Goal: Obtain resource: Obtain resource

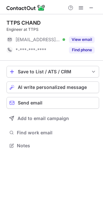
scroll to position [141, 103]
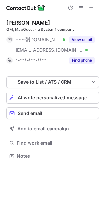
scroll to position [151, 103]
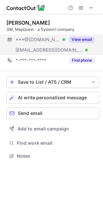
click at [75, 38] on button "View email" at bounding box center [82, 39] width 26 height 6
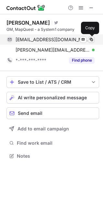
click at [92, 40] on span at bounding box center [91, 39] width 5 height 5
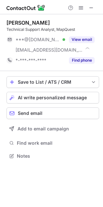
scroll to position [151, 103]
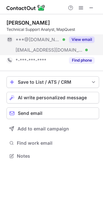
click at [86, 40] on button "View email" at bounding box center [82, 39] width 26 height 6
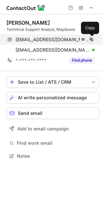
click at [91, 39] on span at bounding box center [91, 39] width 5 height 5
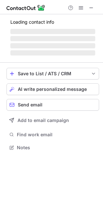
scroll to position [151, 103]
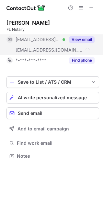
click at [84, 37] on button "View email" at bounding box center [82, 39] width 26 height 6
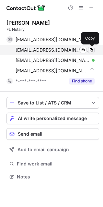
click at [93, 50] on span at bounding box center [91, 49] width 5 height 5
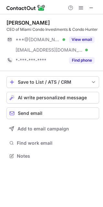
scroll to position [151, 103]
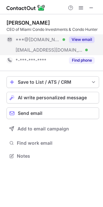
click at [79, 40] on button "View email" at bounding box center [82, 39] width 26 height 6
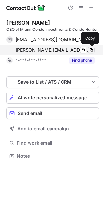
click at [93, 50] on span at bounding box center [91, 49] width 5 height 5
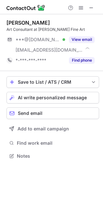
scroll to position [151, 103]
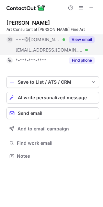
click at [84, 38] on button "View email" at bounding box center [82, 39] width 26 height 6
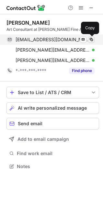
click at [91, 37] on span at bounding box center [91, 39] width 5 height 5
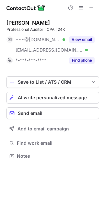
scroll to position [151, 103]
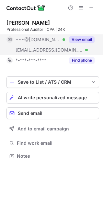
click at [87, 39] on button "View email" at bounding box center [82, 39] width 26 height 6
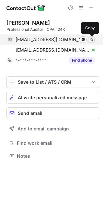
click at [90, 40] on span at bounding box center [91, 39] width 5 height 5
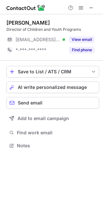
scroll to position [141, 103]
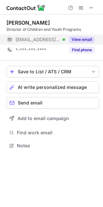
click at [77, 37] on button "View email" at bounding box center [82, 39] width 26 height 6
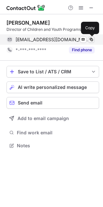
click at [91, 39] on span at bounding box center [91, 39] width 5 height 5
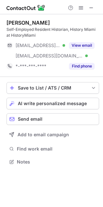
scroll to position [157, 103]
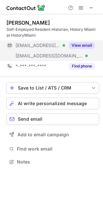
click at [81, 42] on button "View email" at bounding box center [82, 45] width 26 height 6
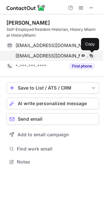
click at [90, 55] on span at bounding box center [91, 55] width 5 height 5
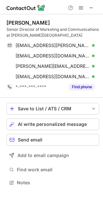
scroll to position [178, 103]
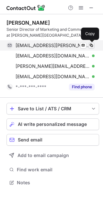
click at [91, 45] on span at bounding box center [91, 45] width 5 height 5
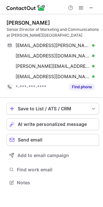
scroll to position [178, 103]
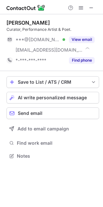
scroll to position [151, 103]
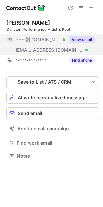
click at [86, 40] on button "View email" at bounding box center [82, 39] width 26 height 6
click at [65, 40] on div "***@live.com Verified" at bounding box center [41, 40] width 50 height 6
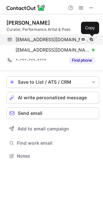
click at [93, 39] on span at bounding box center [91, 39] width 5 height 5
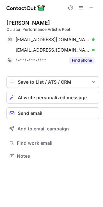
scroll to position [151, 103]
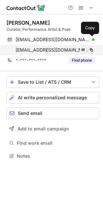
drag, startPoint x: 92, startPoint y: 38, endPoint x: 70, endPoint y: 47, distance: 23.6
click at [92, 38] on span at bounding box center [91, 39] width 5 height 5
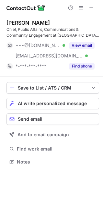
scroll to position [157, 103]
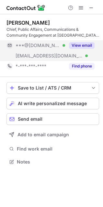
click at [85, 42] on button "View email" at bounding box center [82, 45] width 26 height 6
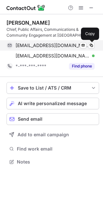
click at [92, 40] on div "[EMAIL_ADDRESS][DOMAIN_NAME] Verified Send email Copy" at bounding box center [50, 45] width 88 height 10
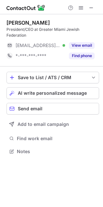
scroll to position [147, 103]
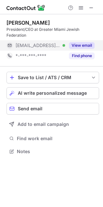
click at [86, 43] on button "View email" at bounding box center [82, 45] width 26 height 6
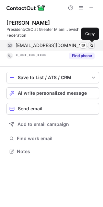
click at [92, 45] on span at bounding box center [91, 45] width 5 height 5
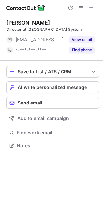
scroll to position [141, 103]
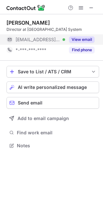
click at [78, 39] on button "View email" at bounding box center [82, 39] width 26 height 6
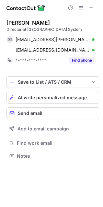
scroll to position [151, 103]
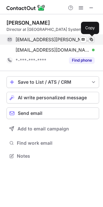
click at [90, 39] on span at bounding box center [91, 39] width 5 height 5
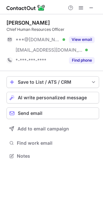
scroll to position [151, 103]
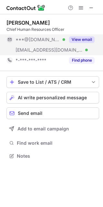
click at [74, 39] on button "View email" at bounding box center [82, 39] width 26 height 6
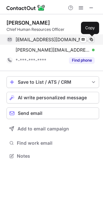
click at [91, 37] on span at bounding box center [91, 39] width 5 height 5
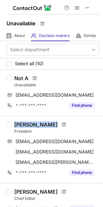
drag, startPoint x: 15, startPoint y: 121, endPoint x: 44, endPoint y: 123, distance: 28.9
click at [44, 123] on div "[PERSON_NAME]" at bounding box center [56, 124] width 85 height 6
copy div "[PERSON_NAME]"
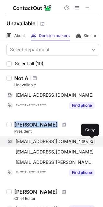
click at [90, 141] on span at bounding box center [91, 141] width 5 height 5
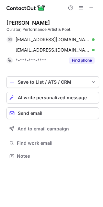
scroll to position [151, 103]
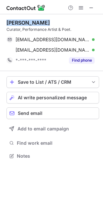
drag, startPoint x: 5, startPoint y: 22, endPoint x: 47, endPoint y: 22, distance: 41.4
click at [47, 22] on div "Oscar Fuentes Curator, Performance Artist & Poet. oscar-fuentes75@live.com Veri…" at bounding box center [51, 89] width 103 height 151
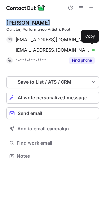
copy div "Oscar Fuentes"
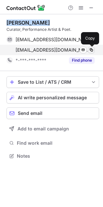
click at [91, 50] on span at bounding box center [91, 49] width 5 height 5
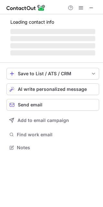
scroll to position [157, 103]
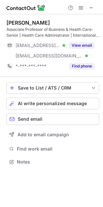
drag, startPoint x: 4, startPoint y: 21, endPoint x: 43, endPoint y: 22, distance: 39.2
click at [43, 22] on div "[PERSON_NAME] Associate Professor of Business & Health Care-Senior | Health Car…" at bounding box center [51, 92] width 103 height 157
copy div "Dr. Eric Terry"
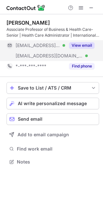
click at [80, 43] on button "View email" at bounding box center [82, 45] width 26 height 6
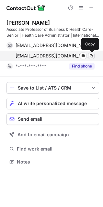
click at [91, 55] on span at bounding box center [91, 55] width 5 height 5
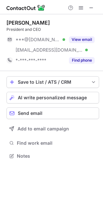
scroll to position [151, 103]
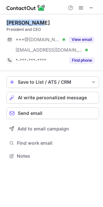
drag, startPoint x: 5, startPoint y: 24, endPoint x: 40, endPoint y: 24, distance: 35.6
click at [40, 24] on div "Kadie Black President and CEO ***@gmail.com Verified ***@beavoice.org Verified …" at bounding box center [51, 89] width 103 height 151
copy div "Kadie Black"
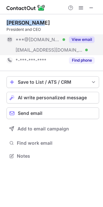
click at [84, 39] on button "View email" at bounding box center [82, 39] width 26 height 6
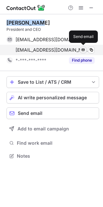
click at [85, 49] on span at bounding box center [83, 49] width 5 height 5
click at [81, 50] on span at bounding box center [83, 49] width 5 height 5
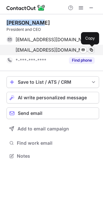
click at [92, 48] on span at bounding box center [91, 49] width 5 height 5
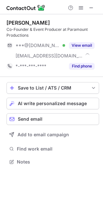
scroll to position [157, 103]
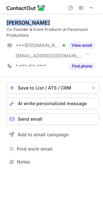
drag, startPoint x: 5, startPoint y: 25, endPoint x: 52, endPoint y: 25, distance: 47.9
click at [52, 25] on div "[PERSON_NAME] Co-Founder & Event Producer at Paramount Productions ***@[DOMAIN_…" at bounding box center [51, 92] width 103 height 157
click at [52, 25] on div "[PERSON_NAME]" at bounding box center [52, 22] width 93 height 6
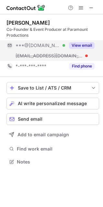
click at [80, 42] on button "View email" at bounding box center [82, 45] width 26 height 6
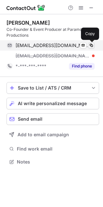
click at [92, 45] on span at bounding box center [91, 45] width 5 height 5
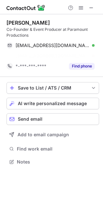
scroll to position [147, 103]
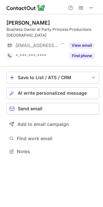
scroll to position [147, 103]
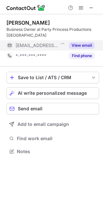
click at [88, 44] on button "View email" at bounding box center [82, 45] width 26 height 6
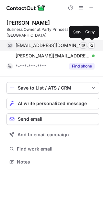
scroll to position [157, 103]
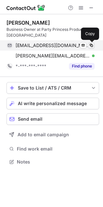
click at [90, 45] on span at bounding box center [91, 45] width 5 height 5
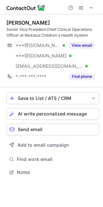
scroll to position [167, 103]
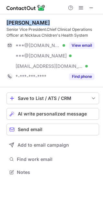
drag, startPoint x: 7, startPoint y: 20, endPoint x: 53, endPoint y: 23, distance: 46.4
click at [53, 23] on div "Marcos Mestre" at bounding box center [52, 22] width 93 height 6
copy div "Marcos Mestre"
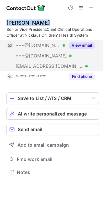
click at [80, 46] on button "View email" at bounding box center [82, 45] width 26 height 6
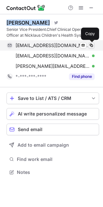
click at [91, 44] on span at bounding box center [91, 45] width 5 height 5
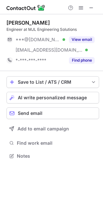
scroll to position [151, 103]
drag, startPoint x: 7, startPoint y: 20, endPoint x: 64, endPoint y: 22, distance: 57.0
click at [65, 22] on div "[PERSON_NAME]" at bounding box center [52, 22] width 93 height 6
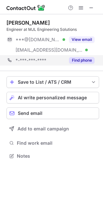
copy div "[PERSON_NAME]"
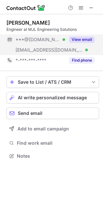
click at [77, 39] on button "View email" at bounding box center [82, 39] width 26 height 6
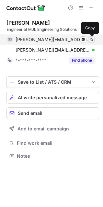
click at [93, 40] on span at bounding box center [91, 39] width 5 height 5
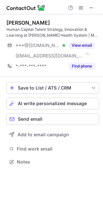
scroll to position [157, 103]
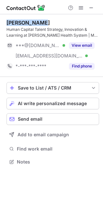
drag, startPoint x: 7, startPoint y: 21, endPoint x: 51, endPoint y: 20, distance: 44.0
click at [51, 20] on div "Karl D'Souza" at bounding box center [52, 22] width 93 height 6
copy div "Karl D'Souza"
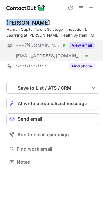
click at [78, 48] on button "View email" at bounding box center [82, 45] width 26 height 6
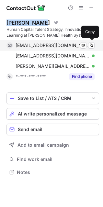
scroll to position [167, 103]
click at [93, 44] on span at bounding box center [91, 45] width 5 height 5
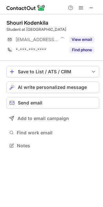
scroll to position [141, 103]
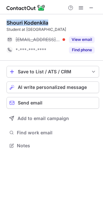
drag, startPoint x: 6, startPoint y: 24, endPoint x: 55, endPoint y: 23, distance: 48.9
click at [55, 23] on div "[PERSON_NAME] Student at [GEOGRAPHIC_DATA] STEM Academy [EMAIL_ADDRESS][DOMAIN_…" at bounding box center [51, 84] width 103 height 141
copy div "Shouri Kodenkila"
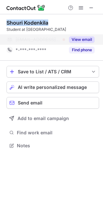
click at [82, 41] on button "View email" at bounding box center [82, 39] width 26 height 6
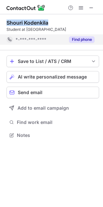
scroll to position [130, 103]
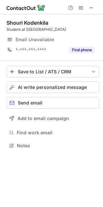
scroll to position [141, 103]
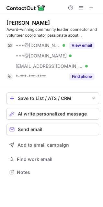
scroll to position [167, 103]
drag, startPoint x: 7, startPoint y: 22, endPoint x: 48, endPoint y: 22, distance: 41.1
click at [48, 22] on div "Linda Robinson" at bounding box center [52, 22] width 93 height 6
copy div "Linda Robinson"
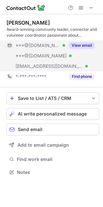
click at [75, 43] on button "View email" at bounding box center [82, 45] width 26 height 6
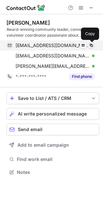
click at [92, 46] on span at bounding box center [91, 45] width 5 height 5
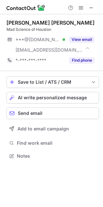
scroll to position [151, 103]
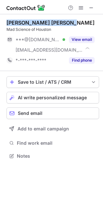
drag, startPoint x: 7, startPoint y: 22, endPoint x: 66, endPoint y: 22, distance: 58.9
click at [66, 22] on div "Pavani Divya Sattiraju" at bounding box center [52, 22] width 93 height 6
copy div "Pavani Divya Sattiraju"
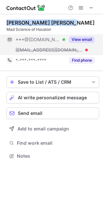
click at [79, 40] on button "View email" at bounding box center [82, 39] width 26 height 6
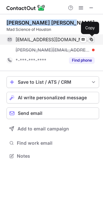
click at [92, 39] on span at bounding box center [91, 39] width 5 height 5
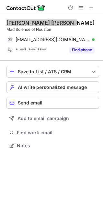
scroll to position [141, 103]
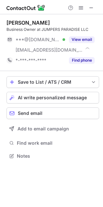
scroll to position [151, 103]
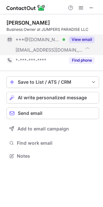
click at [77, 40] on button "View email" at bounding box center [82, 39] width 26 height 6
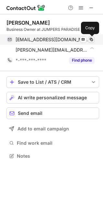
click at [92, 39] on span at bounding box center [91, 39] width 5 height 5
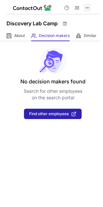
click at [88, 7] on span at bounding box center [87, 7] width 5 height 5
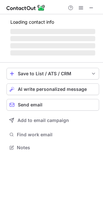
scroll to position [151, 103]
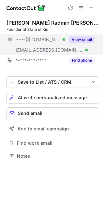
click at [78, 38] on button "View email" at bounding box center [82, 39] width 26 height 6
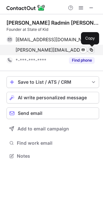
click at [92, 50] on span at bounding box center [91, 49] width 5 height 5
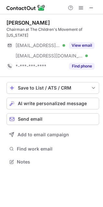
scroll to position [151, 103]
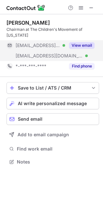
click at [84, 42] on button "View email" at bounding box center [82, 45] width 26 height 6
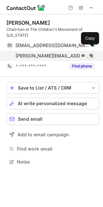
click at [92, 53] on span at bounding box center [91, 55] width 5 height 5
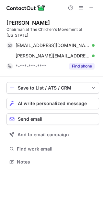
drag, startPoint x: 57, startPoint y: 22, endPoint x: 1, endPoint y: 18, distance: 55.8
click at [1, 18] on div "[PERSON_NAME] Chairman at The Children's Movement of [US_STATE] [EMAIL_ADDRESS]…" at bounding box center [51, 92] width 103 height 157
copy div "[PERSON_NAME]"
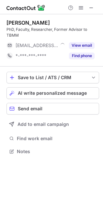
scroll to position [147, 103]
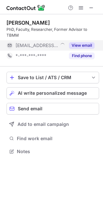
click at [79, 43] on button "View email" at bounding box center [82, 45] width 26 height 6
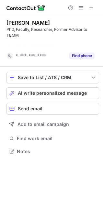
scroll to position [136, 103]
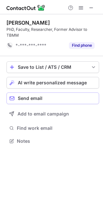
click at [42, 97] on span "Send email" at bounding box center [30, 97] width 25 height 5
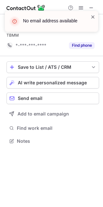
click at [90, 16] on span at bounding box center [92, 17] width 5 height 6
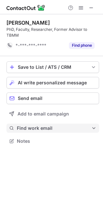
click at [35, 129] on span "Find work email" at bounding box center [54, 128] width 74 height 6
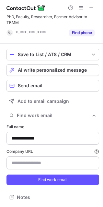
scroll to position [0, 0]
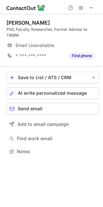
scroll to position [147, 103]
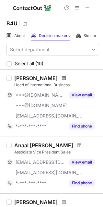
click at [62, 77] on span at bounding box center [64, 77] width 4 height 5
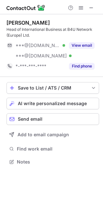
scroll to position [157, 103]
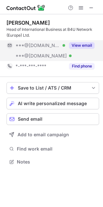
click at [83, 44] on button "View email" at bounding box center [82, 45] width 26 height 6
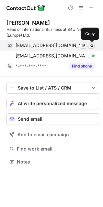
click at [91, 44] on span at bounding box center [91, 45] width 5 height 5
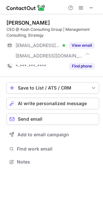
scroll to position [157, 103]
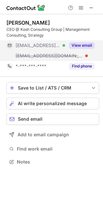
click at [75, 44] on button "View email" at bounding box center [82, 45] width 26 height 6
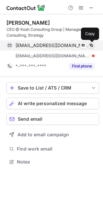
click at [89, 46] on span at bounding box center [91, 45] width 5 height 5
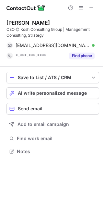
scroll to position [147, 103]
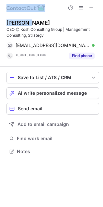
drag, startPoint x: 35, startPoint y: 23, endPoint x: -6, endPoint y: 24, distance: 41.5
click at [0, 24] on html "[PERSON_NAME] CEO @ Kosh Consulting Group | Management Consulting, Strategy [EM…" at bounding box center [51, 103] width 103 height 207
click at [28, 23] on div "[PERSON_NAME]" at bounding box center [27, 22] width 43 height 6
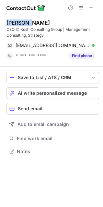
drag, startPoint x: 30, startPoint y: 22, endPoint x: 3, endPoint y: 22, distance: 27.2
click at [3, 22] on div "[PERSON_NAME] CEO @ Kosh Consulting Group | Management Consulting, Strategy [EM…" at bounding box center [51, 87] width 103 height 147
copy div "[PERSON_NAME]"
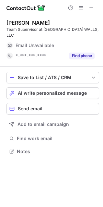
scroll to position [141, 103]
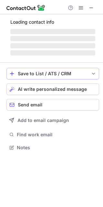
scroll to position [141, 103]
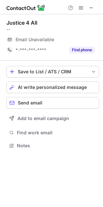
scroll to position [141, 103]
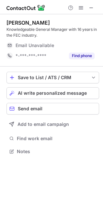
scroll to position [143, 103]
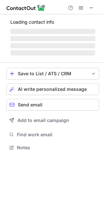
click at [72, 62] on div "Loading contact info ‌ ‌ ‌ ‌" at bounding box center [52, 38] width 93 height 48
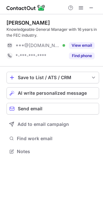
scroll to position [147, 103]
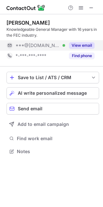
click at [80, 45] on button "View email" at bounding box center [82, 45] width 26 height 6
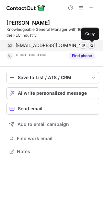
click at [93, 45] on span at bounding box center [91, 45] width 5 height 5
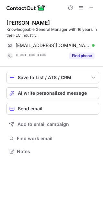
click at [46, 21] on div "Tiffany Roy" at bounding box center [52, 22] width 93 height 6
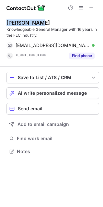
drag, startPoint x: 45, startPoint y: 21, endPoint x: 1, endPoint y: 21, distance: 44.0
click at [1, 21] on div "Tiffany Roy Knowledgeable General Manager with 16 years in the FEC industry. tm…" at bounding box center [51, 87] width 103 height 147
copy div "Tiffany Roy"
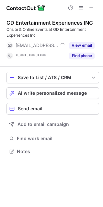
scroll to position [147, 103]
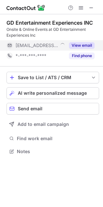
click at [81, 43] on button "View email" at bounding box center [82, 45] width 26 height 6
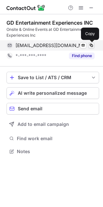
click at [91, 45] on span at bounding box center [91, 45] width 5 height 5
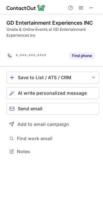
scroll to position [136, 103]
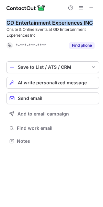
drag, startPoint x: 95, startPoint y: 22, endPoint x: 4, endPoint y: 24, distance: 91.0
click at [4, 24] on div "GD Entertainment Experiences INC Onsite & Online Events at GD Entertainment Exp…" at bounding box center [51, 82] width 103 height 136
copy div "GD Entertainment Experiences INC"
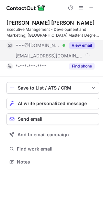
scroll to position [157, 103]
click at [81, 43] on button "View email" at bounding box center [82, 45] width 26 height 6
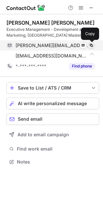
click at [93, 46] on span at bounding box center [91, 45] width 5 height 5
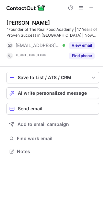
scroll to position [147, 103]
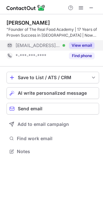
click at [77, 48] on button "View email" at bounding box center [82, 45] width 26 height 6
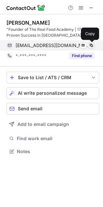
click at [90, 44] on span at bounding box center [91, 45] width 5 height 5
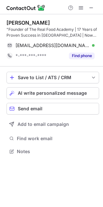
drag, startPoint x: 53, startPoint y: 22, endPoint x: 0, endPoint y: 52, distance: 60.8
click at [5, 22] on div "[PERSON_NAME] "Founder of The Real Food Academy | 17 Years of Proven Success in…" at bounding box center [51, 87] width 103 height 147
copy div "[PERSON_NAME]"
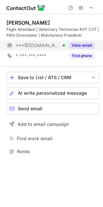
scroll to position [147, 103]
click at [81, 45] on button "View email" at bounding box center [82, 45] width 26 height 6
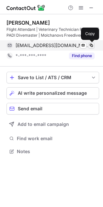
click at [90, 46] on span at bounding box center [91, 45] width 5 height 5
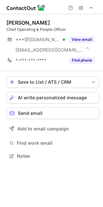
scroll to position [151, 103]
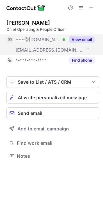
click at [76, 39] on button "View email" at bounding box center [82, 39] width 26 height 6
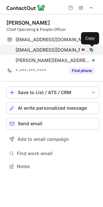
click at [92, 49] on span at bounding box center [91, 49] width 5 height 5
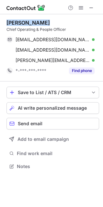
drag, startPoint x: 46, startPoint y: 21, endPoint x: 2, endPoint y: 19, distance: 44.7
click at [2, 19] on div "Heather Utset Chief Operating & People Officer utsetfamily@hotmail.com Verified…" at bounding box center [51, 95] width 103 height 162
copy div "Heather Utset"
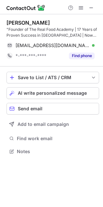
scroll to position [147, 103]
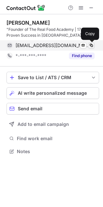
click at [91, 45] on span at bounding box center [91, 45] width 5 height 5
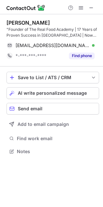
drag, startPoint x: 50, startPoint y: 24, endPoint x: -10, endPoint y: 22, distance: 60.2
click at [0, 22] on html "[PERSON_NAME] "Founder of The Real Food Academy | 17 Years of Proven Success in…" at bounding box center [51, 103] width 103 height 207
click at [48, 22] on div "[PERSON_NAME]" at bounding box center [27, 22] width 43 height 6
drag, startPoint x: 48, startPoint y: 22, endPoint x: -6, endPoint y: 22, distance: 53.7
click at [0, 22] on html "[PERSON_NAME] "Founder of The Real Food Academy | 17 Years of Proven Success in…" at bounding box center [51, 103] width 103 height 207
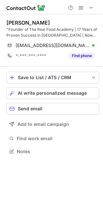
click at [58, 22] on div "[PERSON_NAME]" at bounding box center [52, 22] width 93 height 6
drag, startPoint x: 53, startPoint y: 22, endPoint x: 6, endPoint y: 23, distance: 46.9
click at [6, 23] on div "[PERSON_NAME] "Founder of The Real Food Academy | 17 Years of Proven Success in…" at bounding box center [51, 87] width 103 height 147
copy div "[PERSON_NAME]"
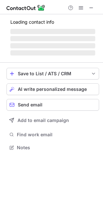
scroll to position [141, 103]
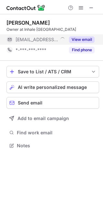
click at [80, 39] on button "View email" at bounding box center [82, 39] width 26 height 6
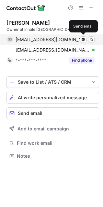
scroll to position [151, 103]
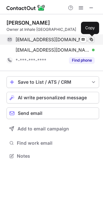
click at [92, 40] on span at bounding box center [91, 39] width 5 height 5
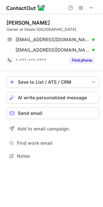
drag, startPoint x: 49, startPoint y: 20, endPoint x: 1, endPoint y: 20, distance: 48.2
click at [1, 20] on div "Rikki Kamensky Owner at Inhale miami rikki@inhalemiami.com Verified Send email …" at bounding box center [51, 89] width 103 height 151
copy div "Rikki Kamensky"
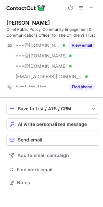
scroll to position [178, 103]
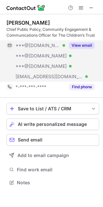
click at [81, 44] on button "View email" at bounding box center [82, 45] width 26 height 6
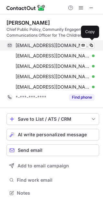
scroll to position [188, 103]
click at [92, 45] on span at bounding box center [91, 45] width 5 height 5
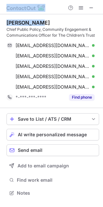
drag, startPoint x: 40, startPoint y: 21, endPoint x: -9, endPoint y: 22, distance: 48.9
click at [0, 22] on html "Natalia Zea Chief Public Policy, Community Engagement & Communications Officer …" at bounding box center [51, 103] width 103 height 207
copy div "Natalia Zea"
click at [28, 25] on div "Natalia Zea" at bounding box center [27, 22] width 43 height 6
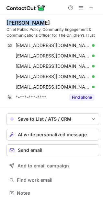
drag, startPoint x: 29, startPoint y: 26, endPoint x: 2, endPoint y: 23, distance: 27.9
click at [2, 23] on div "Natalia Zea Chief Public Policy, Community Engagement & Communications Officer …" at bounding box center [51, 108] width 103 height 188
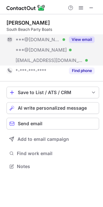
scroll to position [162, 103]
click at [84, 39] on button "View email" at bounding box center [82, 39] width 26 height 6
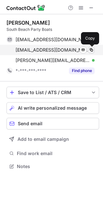
click at [91, 48] on span at bounding box center [91, 49] width 5 height 5
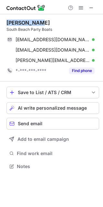
drag, startPoint x: 6, startPoint y: 21, endPoint x: 53, endPoint y: 20, distance: 46.9
click at [53, 20] on div "BOBBY DLITE South Beach Party Boats bobbydlite@gmail.com Verified Send email Co…" at bounding box center [51, 95] width 103 height 162
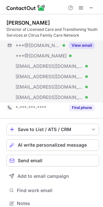
scroll to position [198, 98]
click at [81, 44] on button "View email" at bounding box center [82, 45] width 26 height 6
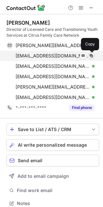
click at [90, 53] on span at bounding box center [91, 55] width 5 height 5
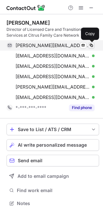
click at [92, 47] on span at bounding box center [91, 45] width 5 height 5
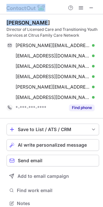
drag, startPoint x: 42, startPoint y: 21, endPoint x: -1, endPoint y: 22, distance: 43.1
click at [0, 22] on html "Marta Torres Director of Licensed Care and Transitioning Youth Services at Citr…" at bounding box center [51, 103] width 103 height 207
click at [32, 21] on div "Marta Torres" at bounding box center [27, 22] width 43 height 6
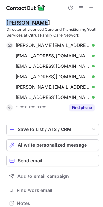
drag, startPoint x: 40, startPoint y: 22, endPoint x: 4, endPoint y: 22, distance: 36.3
click at [4, 22] on div "Marta Torres Director of Licensed Care and Transitioning Youth Services at Citr…" at bounding box center [51, 113] width 103 height 198
copy div "Marta Torres"
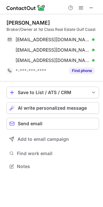
scroll to position [162, 103]
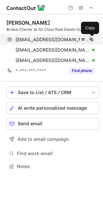
click at [92, 39] on span at bounding box center [91, 39] width 5 height 5
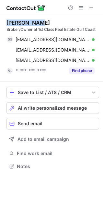
drag, startPoint x: 28, startPoint y: 22, endPoint x: 3, endPoint y: 24, distance: 24.7
click at [3, 24] on div "Tim Ekelund Broker/Owner at 1st Class Real Estate Gulf Coast timekelund55@gmail…" at bounding box center [51, 95] width 103 height 162
copy div "Tim Ekelund"
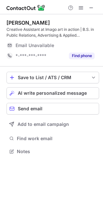
scroll to position [147, 103]
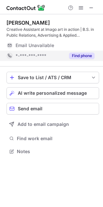
click at [79, 54] on button "Find phone" at bounding box center [82, 55] width 26 height 6
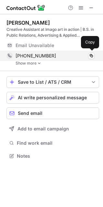
scroll to position [151, 103]
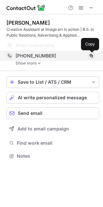
click at [92, 56] on span at bounding box center [91, 55] width 5 height 5
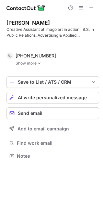
scroll to position [141, 103]
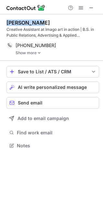
drag, startPoint x: 39, startPoint y: 21, endPoint x: 0, endPoint y: 30, distance: 40.5
click at [4, 20] on div "[PERSON_NAME] Creative Assistant at Imago art in action | B.S. in Public Relati…" at bounding box center [51, 84] width 103 height 141
copy div "[PERSON_NAME]"
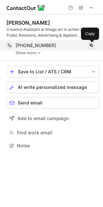
click at [89, 45] on span at bounding box center [91, 45] width 5 height 5
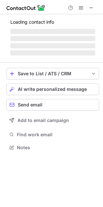
scroll to position [141, 103]
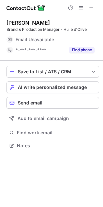
scroll to position [141, 103]
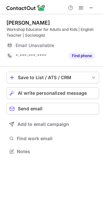
scroll to position [147, 103]
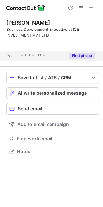
scroll to position [136, 103]
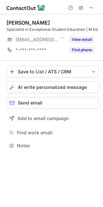
scroll to position [147, 103]
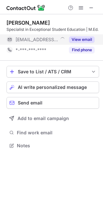
click at [83, 43] on button "View email" at bounding box center [82, 39] width 26 height 6
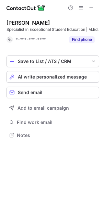
scroll to position [136, 103]
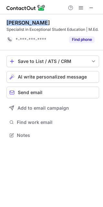
drag, startPoint x: 44, startPoint y: 22, endPoint x: 1, endPoint y: 25, distance: 43.5
click at [1, 25] on div "[PERSON_NAME] Specialist in Exceptional Student Education | M.Ed. *-***-***-***…" at bounding box center [51, 79] width 103 height 130
copy div "[PERSON_NAME]"
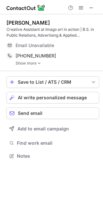
scroll to position [151, 103]
click at [34, 62] on link "Show more" at bounding box center [58, 63] width 84 height 5
click at [82, 83] on div "Save to List / ATS / CRM" at bounding box center [53, 81] width 70 height 5
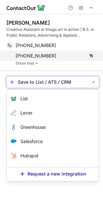
click at [70, 58] on div "[PHONE_NUMBER]" at bounding box center [55, 56] width 79 height 6
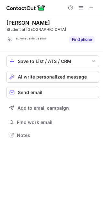
scroll to position [130, 103]
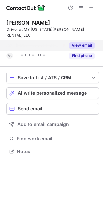
scroll to position [130, 103]
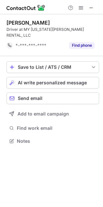
click at [39, 19] on div "[PERSON_NAME]" at bounding box center [27, 22] width 43 height 6
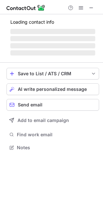
scroll to position [141, 103]
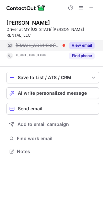
click at [78, 42] on button "View email" at bounding box center [82, 45] width 26 height 6
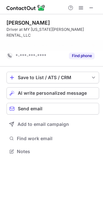
scroll to position [130, 103]
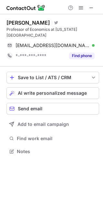
scroll to position [141, 103]
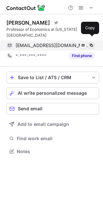
click at [90, 43] on span at bounding box center [91, 45] width 5 height 5
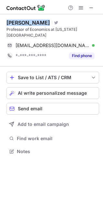
drag, startPoint x: 66, startPoint y: 22, endPoint x: 1, endPoint y: 24, distance: 65.1
click at [1, 22] on div "[PERSON_NAME] Visit Twitter profile Professor of Economics at [US_STATE][GEOGRA…" at bounding box center [51, 87] width 103 height 147
copy div "[PERSON_NAME]"
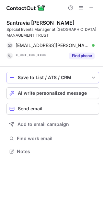
scroll to position [147, 103]
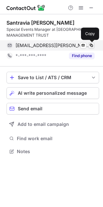
click at [93, 44] on span at bounding box center [91, 45] width 5 height 5
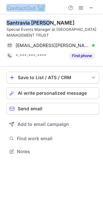
drag, startPoint x: 50, startPoint y: 19, endPoint x: -5, endPoint y: 22, distance: 54.8
click at [0, 22] on html "Santravia [PERSON_NAME] Special Events Manager at [GEOGRAPHIC_DATA] MANAGEMENT …" at bounding box center [51, 103] width 103 height 207
copy div "Santravia [PERSON_NAME]"
click at [54, 19] on div "Santravia [PERSON_NAME]" at bounding box center [52, 22] width 93 height 6
drag, startPoint x: 53, startPoint y: 25, endPoint x: -2, endPoint y: 22, distance: 55.7
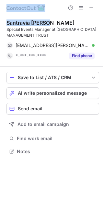
click at [0, 22] on html "Santravia [PERSON_NAME] Special Events Manager at [GEOGRAPHIC_DATA] MANAGEMENT …" at bounding box center [51, 103] width 103 height 207
click at [47, 19] on div "[PERSON_NAME] Special Events Manager at [GEOGRAPHIC_DATA] MANAGEMENT TRUST [EMA…" at bounding box center [52, 40] width 93 height 52
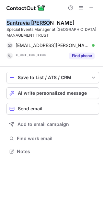
drag, startPoint x: 37, startPoint y: 20, endPoint x: 4, endPoint y: 21, distance: 32.7
click at [4, 21] on div "Santravia [PERSON_NAME] Special Events Manager at [GEOGRAPHIC_DATA] MANAGEMENT …" at bounding box center [51, 87] width 103 height 147
copy div "Santravia [PERSON_NAME]"
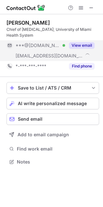
scroll to position [157, 103]
click at [80, 45] on button "View email" at bounding box center [82, 45] width 26 height 6
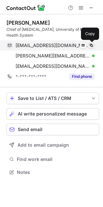
click at [93, 45] on span at bounding box center [91, 45] width 5 height 5
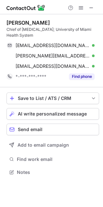
drag, startPoint x: 51, startPoint y: 22, endPoint x: 1, endPoint y: 20, distance: 50.2
click at [1, 20] on div "[PERSON_NAME] Chief of [MEDICAL_DATA]; University of Miami Health System [EMAIL…" at bounding box center [51, 97] width 103 height 167
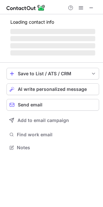
scroll to position [157, 103]
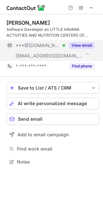
click at [80, 46] on button "View email" at bounding box center [82, 45] width 26 height 6
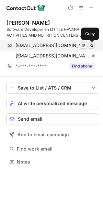
click at [91, 46] on span at bounding box center [91, 45] width 5 height 5
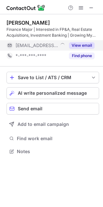
scroll to position [147, 103]
click at [80, 45] on button "View email" at bounding box center [82, 45] width 26 height 6
click at [92, 44] on div at bounding box center [93, 45] width 3 height 3
drag, startPoint x: 83, startPoint y: 44, endPoint x: 49, endPoint y: 44, distance: 33.7
click at [82, 44] on div "[EMAIL_ADDRESS][DOMAIN_NAME]" at bounding box center [55, 45] width 79 height 6
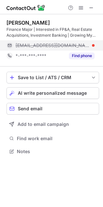
click at [6, 43] on div "[EMAIL_ADDRESS][DOMAIN_NAME]" at bounding box center [50, 45] width 88 height 10
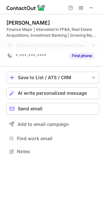
drag, startPoint x: 75, startPoint y: 46, endPoint x: 88, endPoint y: 46, distance: 13.6
click at [88, 46] on div "[EMAIL_ADDRESS][DOMAIN_NAME]" at bounding box center [55, 45] width 79 height 6
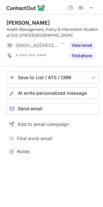
scroll to position [147, 103]
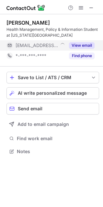
click at [79, 45] on button "View email" at bounding box center [82, 45] width 26 height 6
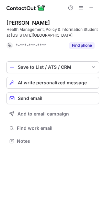
scroll to position [136, 103]
click at [41, 22] on div "Sophia Castro" at bounding box center [27, 22] width 43 height 6
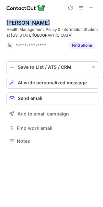
drag, startPoint x: 45, startPoint y: 22, endPoint x: 4, endPoint y: 22, distance: 40.5
click at [4, 22] on div "Sophia Castro Health Management, Policy & Information Student at Florida State …" at bounding box center [51, 82] width 103 height 136
copy div "Sophia Castro"
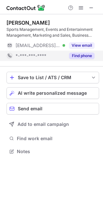
scroll to position [147, 103]
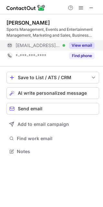
click at [76, 46] on button "View email" at bounding box center [82, 45] width 26 height 6
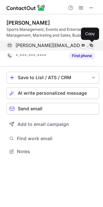
click at [90, 47] on span at bounding box center [91, 45] width 5 height 5
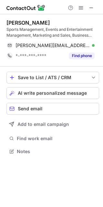
drag, startPoint x: 46, startPoint y: 22, endPoint x: 5, endPoint y: 22, distance: 41.1
click at [5, 22] on div "[PERSON_NAME] Sports Management, Events and Entertainment Management, Marketing…" at bounding box center [51, 87] width 103 height 147
copy div "[PERSON_NAME]"
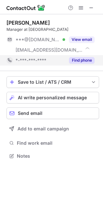
scroll to position [151, 103]
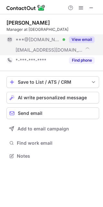
click at [77, 39] on button "View email" at bounding box center [82, 39] width 26 height 6
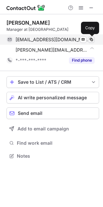
click at [92, 39] on span at bounding box center [91, 39] width 5 height 5
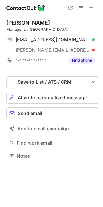
click at [41, 23] on div "Shirley Reed" at bounding box center [52, 22] width 93 height 6
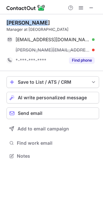
drag, startPoint x: 43, startPoint y: 21, endPoint x: 3, endPoint y: 20, distance: 40.2
click at [3, 20] on div "Shirley Reed Manager at Minitown sreed16450@gmail.com Verified Send email Copy …" at bounding box center [51, 89] width 103 height 151
copy div "Shirley Reed"
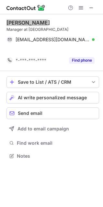
scroll to position [141, 103]
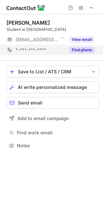
scroll to position [141, 103]
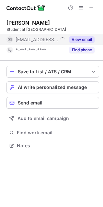
click at [84, 38] on button "View email" at bounding box center [82, 39] width 26 height 6
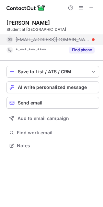
click at [91, 39] on div "[EMAIL_ADDRESS][DOMAIN_NAME]" at bounding box center [55, 40] width 79 height 6
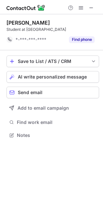
scroll to position [130, 103]
drag, startPoint x: 45, startPoint y: 22, endPoint x: 2, endPoint y: 21, distance: 43.4
click at [2, 21] on div "[PERSON_NAME] Student at [GEOGRAPHIC_DATA] *-***-***-**** Find phone Save to Li…" at bounding box center [51, 79] width 103 height 130
copy div "[PERSON_NAME]"
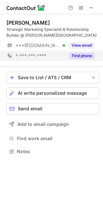
scroll to position [147, 103]
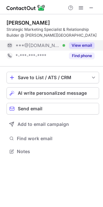
click at [74, 45] on button "View email" at bounding box center [82, 45] width 26 height 6
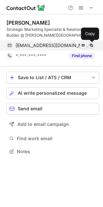
click at [89, 45] on span at bounding box center [91, 45] width 5 height 5
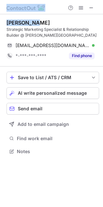
drag, startPoint x: 37, startPoint y: 24, endPoint x: -4, endPoint y: 20, distance: 40.3
click at [0, 20] on html "Anna Baird Strategic Marketing Specialist & Relationship Builder @ Massey Unive…" at bounding box center [51, 103] width 103 height 207
copy div "Anna Baird"
click at [35, 26] on div "Anna Baird" at bounding box center [52, 22] width 93 height 6
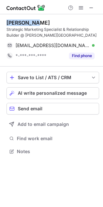
drag, startPoint x: 38, startPoint y: 23, endPoint x: 6, endPoint y: 23, distance: 31.4
click at [6, 23] on div "Anna Baird Strategic Marketing Specialist & Relationship Builder @ Massey Unive…" at bounding box center [51, 87] width 103 height 147
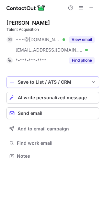
scroll to position [151, 103]
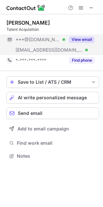
click at [77, 40] on button "View email" at bounding box center [82, 39] width 26 height 6
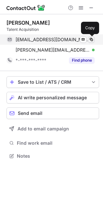
click at [91, 40] on span at bounding box center [91, 39] width 5 height 5
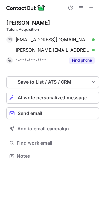
drag, startPoint x: 46, startPoint y: 21, endPoint x: 6, endPoint y: 36, distance: 42.6
click at [6, 21] on div "Christine Easow Talent Acquisition ceasow@gmail.com Verified Send email Copy ch…" at bounding box center [51, 89] width 103 height 151
copy div "Christine Easow"
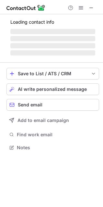
scroll to position [151, 103]
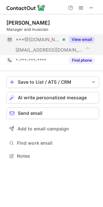
click at [85, 36] on div "View email" at bounding box center [79, 39] width 29 height 10
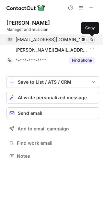
click at [93, 39] on span at bounding box center [91, 39] width 5 height 5
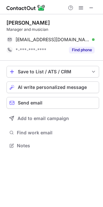
scroll to position [141, 103]
click at [6, 22] on div "Xavier Vallè Renom Manager and musician xevivalles@gmail.com Verified Send emai…" at bounding box center [51, 84] width 103 height 141
drag, startPoint x: 6, startPoint y: 22, endPoint x: 63, endPoint y: 22, distance: 57.0
click at [63, 22] on div "Xavier Vallè Renom" at bounding box center [52, 22] width 93 height 6
copy div "Xavier Vallè Renom"
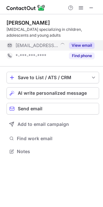
scroll to position [147, 103]
click at [82, 44] on button "View email" at bounding box center [82, 45] width 26 height 6
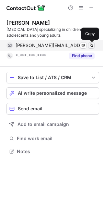
click at [92, 46] on span at bounding box center [91, 45] width 5 height 5
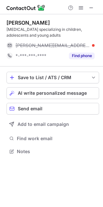
click at [44, 20] on div "[PERSON_NAME]" at bounding box center [52, 22] width 93 height 6
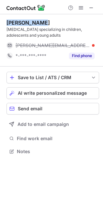
drag, startPoint x: 41, startPoint y: 21, endPoint x: 4, endPoint y: 21, distance: 36.6
click at [4, 21] on div "[PERSON_NAME] [MEDICAL_DATA] specializing in children, adolescents and young ad…" at bounding box center [51, 87] width 103 height 147
copy div "[PERSON_NAME]"
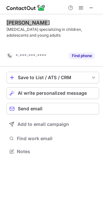
scroll to position [136, 103]
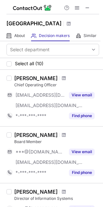
drag, startPoint x: 14, startPoint y: 85, endPoint x: 50, endPoint y: 85, distance: 35.9
click at [50, 81] on div "[PERSON_NAME]" at bounding box center [56, 78] width 85 height 6
copy div "[PERSON_NAME]"
click at [90, 81] on div "[PERSON_NAME]" at bounding box center [56, 78] width 85 height 6
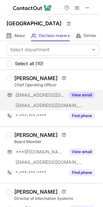
click at [74, 98] on button "View email" at bounding box center [82, 95] width 26 height 6
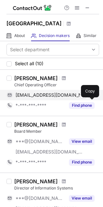
click at [92, 97] on span at bounding box center [91, 94] width 5 height 5
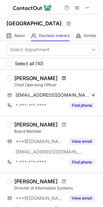
click at [62, 81] on span at bounding box center [64, 77] width 4 height 5
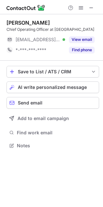
scroll to position [147, 103]
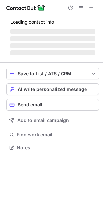
scroll to position [141, 103]
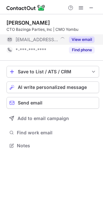
click at [87, 39] on button "View email" at bounding box center [82, 39] width 26 height 6
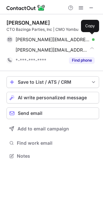
scroll to position [151, 103]
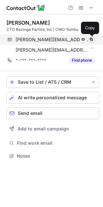
click at [93, 39] on span at bounding box center [91, 39] width 5 height 5
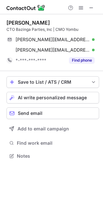
drag, startPoint x: 63, startPoint y: 23, endPoint x: 6, endPoint y: 24, distance: 56.7
click at [6, 24] on div "[PERSON_NAME]" at bounding box center [52, 22] width 93 height 6
copy div "Seth Van Oudtshoorn"
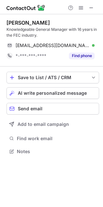
scroll to position [147, 103]
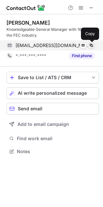
click at [92, 46] on span at bounding box center [91, 45] width 5 height 5
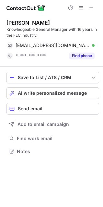
click at [37, 23] on div "Tiffany Roy" at bounding box center [52, 22] width 93 height 6
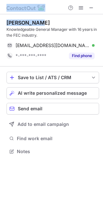
drag, startPoint x: 37, startPoint y: 23, endPoint x: -7, endPoint y: 21, distance: 43.7
click at [0, 21] on html "Tiffany Roy Knowledgeable General Manager with 16 years in the FEC industry. tm…" at bounding box center [51, 103] width 103 height 207
copy div "Tiffany Roy"
click at [40, 22] on div "Tiffany Roy" at bounding box center [52, 22] width 93 height 6
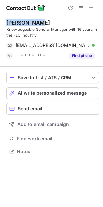
drag, startPoint x: 40, startPoint y: 22, endPoint x: 1, endPoint y: 22, distance: 38.8
click at [1, 22] on div "Tiffany Roy Knowledgeable General Manager with 16 years in the FEC industry. tm…" at bounding box center [51, 87] width 103 height 147
copy div "Tiffany Roy"
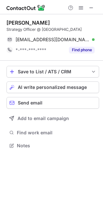
scroll to position [141, 103]
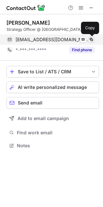
click at [91, 40] on span at bounding box center [91, 39] width 5 height 5
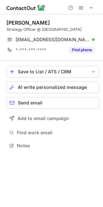
drag, startPoint x: 75, startPoint y: 21, endPoint x: 4, endPoint y: 23, distance: 70.9
click at [4, 23] on div "[PERSON_NAME] Strategy Officer @ [PERSON_NAME] [EMAIL_ADDRESS][DOMAIN_NAME] Ver…" at bounding box center [51, 84] width 103 height 141
copy div "[PERSON_NAME]"
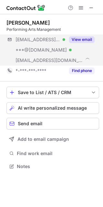
scroll to position [162, 103]
click at [85, 38] on button "View email" at bounding box center [82, 39] width 26 height 6
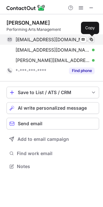
click at [90, 38] on span at bounding box center [91, 39] width 5 height 5
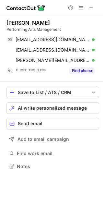
click at [46, 23] on div "Evelyn Gigiras" at bounding box center [52, 22] width 93 height 6
drag, startPoint x: 46, startPoint y: 23, endPoint x: 6, endPoint y: 23, distance: 39.8
click at [6, 23] on div "Evelyn Gigiras Performing Arts Management egigiras@carnivalcenter.org Verified …" at bounding box center [51, 95] width 103 height 162
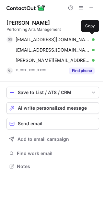
copy div "Evelyn Gigiras"
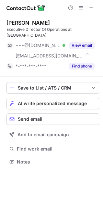
scroll to position [157, 103]
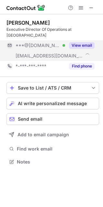
click at [83, 43] on button "View email" at bounding box center [82, 45] width 26 height 6
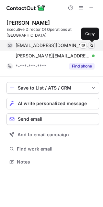
click at [89, 45] on span at bounding box center [91, 45] width 5 height 5
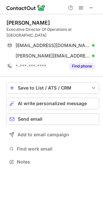
click at [39, 21] on div "Jason Liebling" at bounding box center [27, 22] width 43 height 6
drag, startPoint x: 46, startPoint y: 21, endPoint x: 4, endPoint y: 20, distance: 41.8
click at [4, 20] on div "Jason Liebling Executive Director Of Operations at Secret Gardens Miami jasonli…" at bounding box center [51, 92] width 103 height 157
copy div "Jason Liebling"
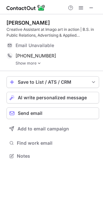
scroll to position [151, 103]
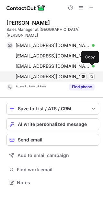
scroll to position [172, 103]
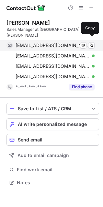
click at [90, 43] on span at bounding box center [91, 45] width 5 height 5
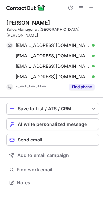
click at [56, 22] on div "Arilys Lagomasino" at bounding box center [52, 22] width 93 height 6
drag, startPoint x: 56, startPoint y: 22, endPoint x: 6, endPoint y: 21, distance: 50.2
click at [6, 21] on div "Arilys Lagomasino Sales Manager at The Cruz Building arilys20@yahoo.com Verifie…" at bounding box center [51, 103] width 103 height 178
copy div "Arilys Lagomasino"
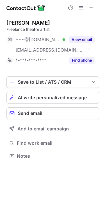
scroll to position [151, 103]
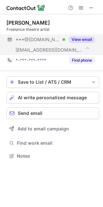
click at [84, 39] on button "View email" at bounding box center [82, 39] width 26 height 6
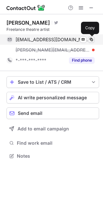
click at [94, 40] on span at bounding box center [91, 39] width 5 height 5
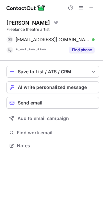
scroll to position [141, 103]
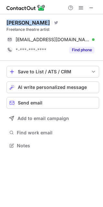
drag, startPoint x: 37, startPoint y: 21, endPoint x: 5, endPoint y: 20, distance: 32.1
click at [5, 20] on div "[PERSON_NAME] Visit Twitter profile Freelance theatre artist [EMAIL_ADDRESS][DO…" at bounding box center [51, 84] width 103 height 141
copy div "[PERSON_NAME]"
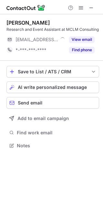
scroll to position [147, 103]
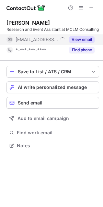
click at [84, 43] on button "View email" at bounding box center [82, 39] width 26 height 6
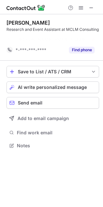
scroll to position [136, 103]
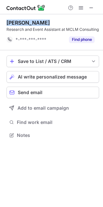
drag, startPoint x: 7, startPoint y: 22, endPoint x: 50, endPoint y: 21, distance: 43.7
click at [50, 21] on div "Luis Menendez" at bounding box center [52, 22] width 93 height 6
copy div "Luis Menendez"
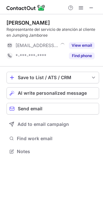
scroll to position [147, 103]
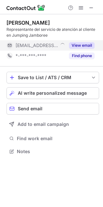
click at [77, 46] on button "View email" at bounding box center [82, 45] width 26 height 6
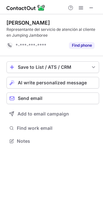
scroll to position [136, 103]
drag, startPoint x: 44, startPoint y: 23, endPoint x: 2, endPoint y: 28, distance: 42.0
click at [1, 25] on div "Natalia Linares Representante del servicio de atención al cliente en Jumping Ja…" at bounding box center [51, 82] width 103 height 136
copy div "Natalia Linares"
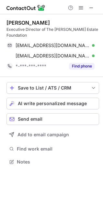
scroll to position [157, 103]
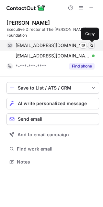
click at [90, 45] on span at bounding box center [91, 45] width 5 height 5
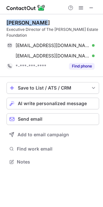
drag, startPoint x: 28, startPoint y: 21, endPoint x: 5, endPoint y: 21, distance: 23.0
click at [5, 21] on div "[PERSON_NAME] Executive Director of The [PERSON_NAME] Estate Foundation [EMAIL_…" at bounding box center [51, 92] width 103 height 157
copy div "[PERSON_NAME]"
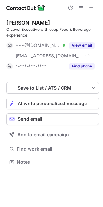
scroll to position [157, 103]
click at [77, 46] on button "View email" at bounding box center [82, 45] width 26 height 6
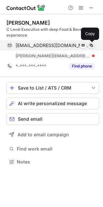
click at [90, 45] on span at bounding box center [91, 45] width 5 height 5
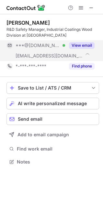
scroll to position [157, 103]
click at [80, 44] on button "View email" at bounding box center [82, 45] width 26 height 6
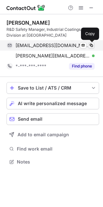
click at [90, 45] on span at bounding box center [91, 45] width 5 height 5
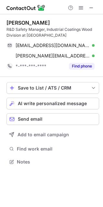
click at [44, 23] on div "John Schobel" at bounding box center [52, 22] width 93 height 6
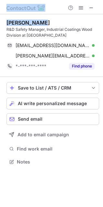
drag, startPoint x: 30, startPoint y: 22, endPoint x: -4, endPoint y: 22, distance: 34.0
click at [0, 22] on html "John Schobel R&D Safety Manager, Industrial Coatings Wood Division at Axalta jo…" at bounding box center [51, 103] width 103 height 207
click at [32, 18] on div "John Schobel R&D Safety Manager, Industrial Coatings Wood Division at Axalta jo…" at bounding box center [52, 45] width 93 height 62
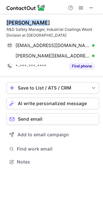
drag, startPoint x: 44, startPoint y: 23, endPoint x: 6, endPoint y: 21, distance: 37.6
click at [6, 21] on div "John Schobel" at bounding box center [52, 22] width 93 height 6
copy div "John Schobel"
